Goal: Information Seeking & Learning: Learn about a topic

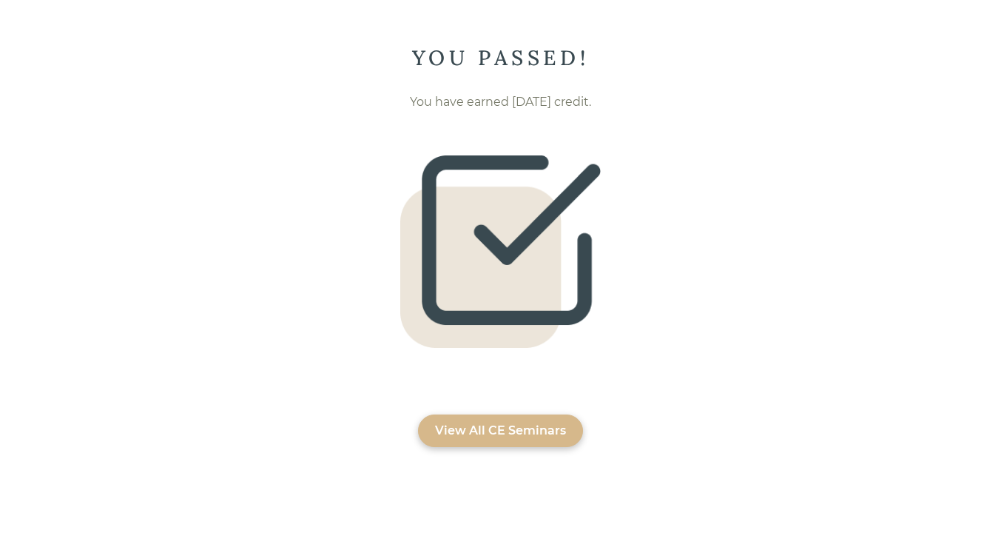
click at [534, 433] on div "View All CE Seminars" at bounding box center [500, 431] width 131 height 18
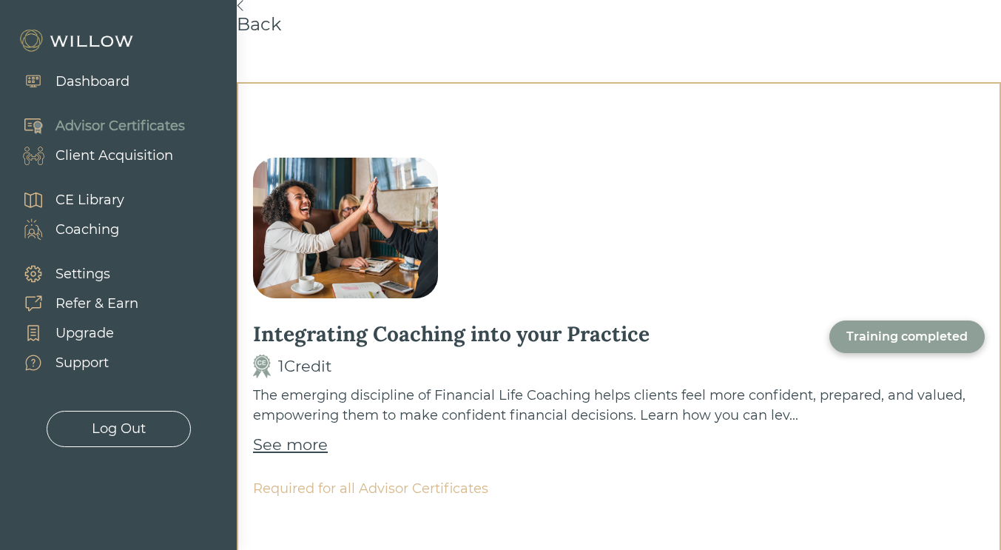
click at [135, 429] on div "Log Out" at bounding box center [119, 429] width 54 height 20
